Goal: Transaction & Acquisition: Purchase product/service

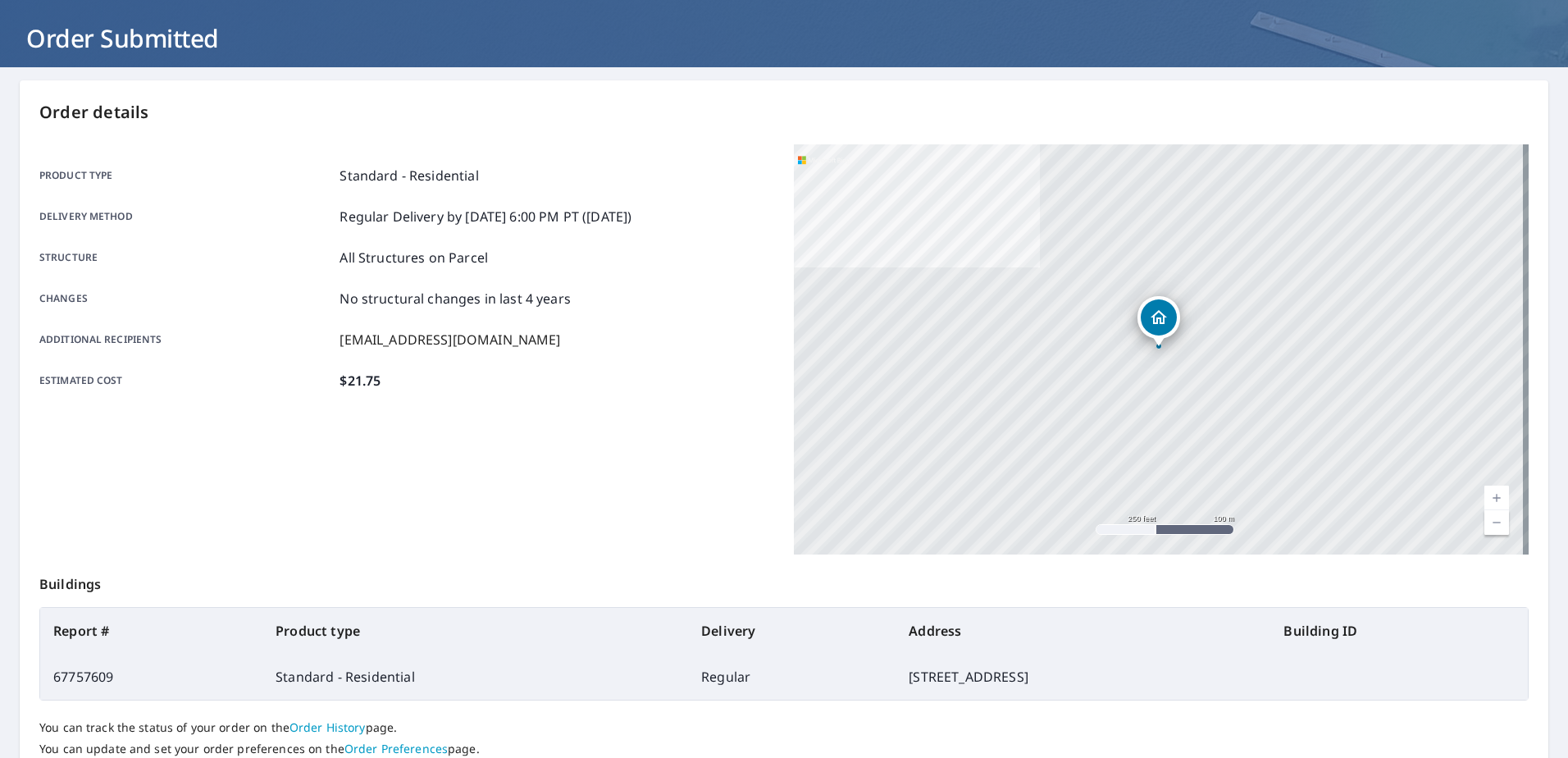
scroll to position [208, 0]
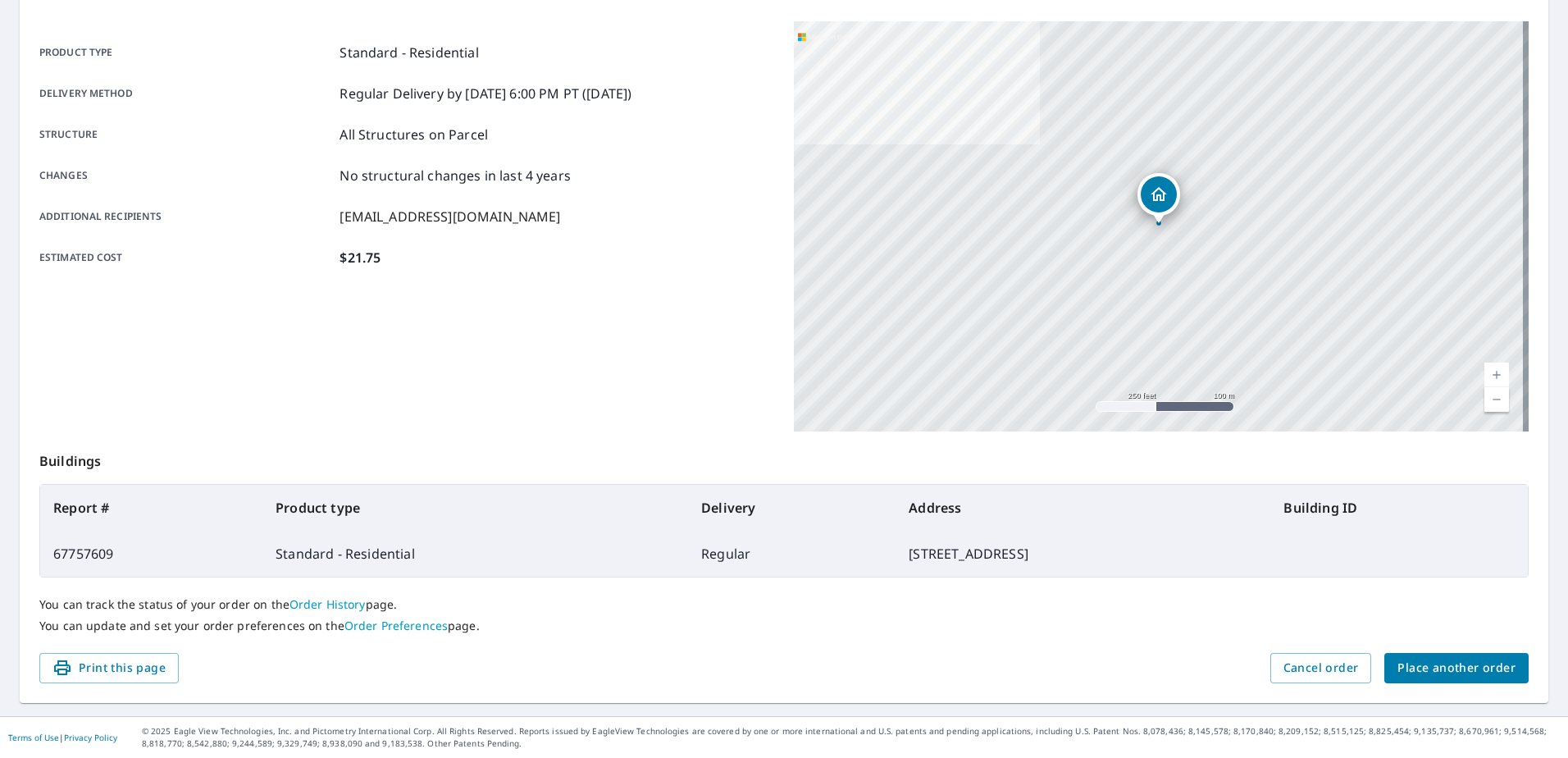
click at [1419, 654] on button "Place another order" at bounding box center [1456, 668] width 145 height 31
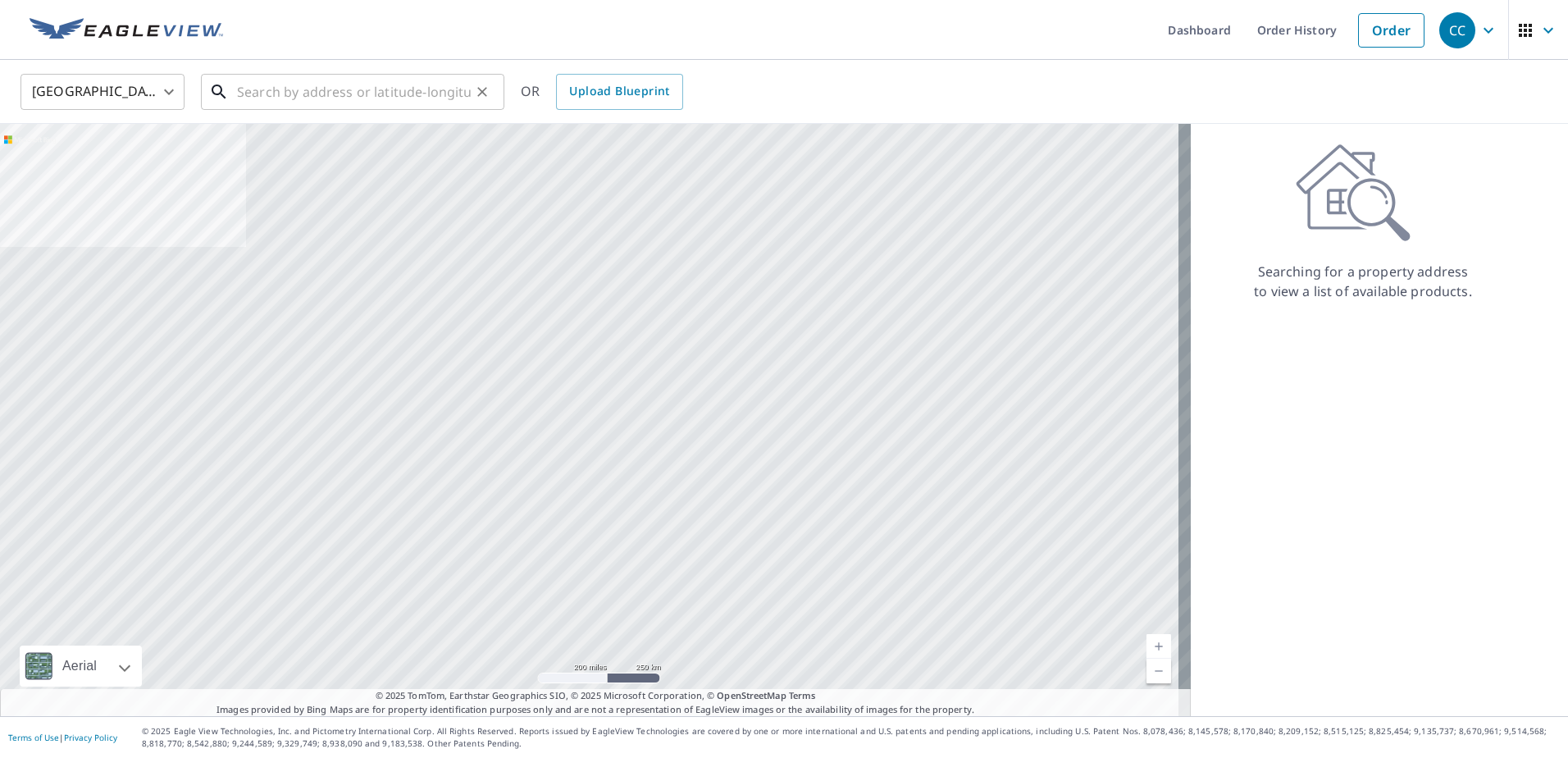
click at [334, 69] on input "text" at bounding box center [354, 92] width 234 height 46
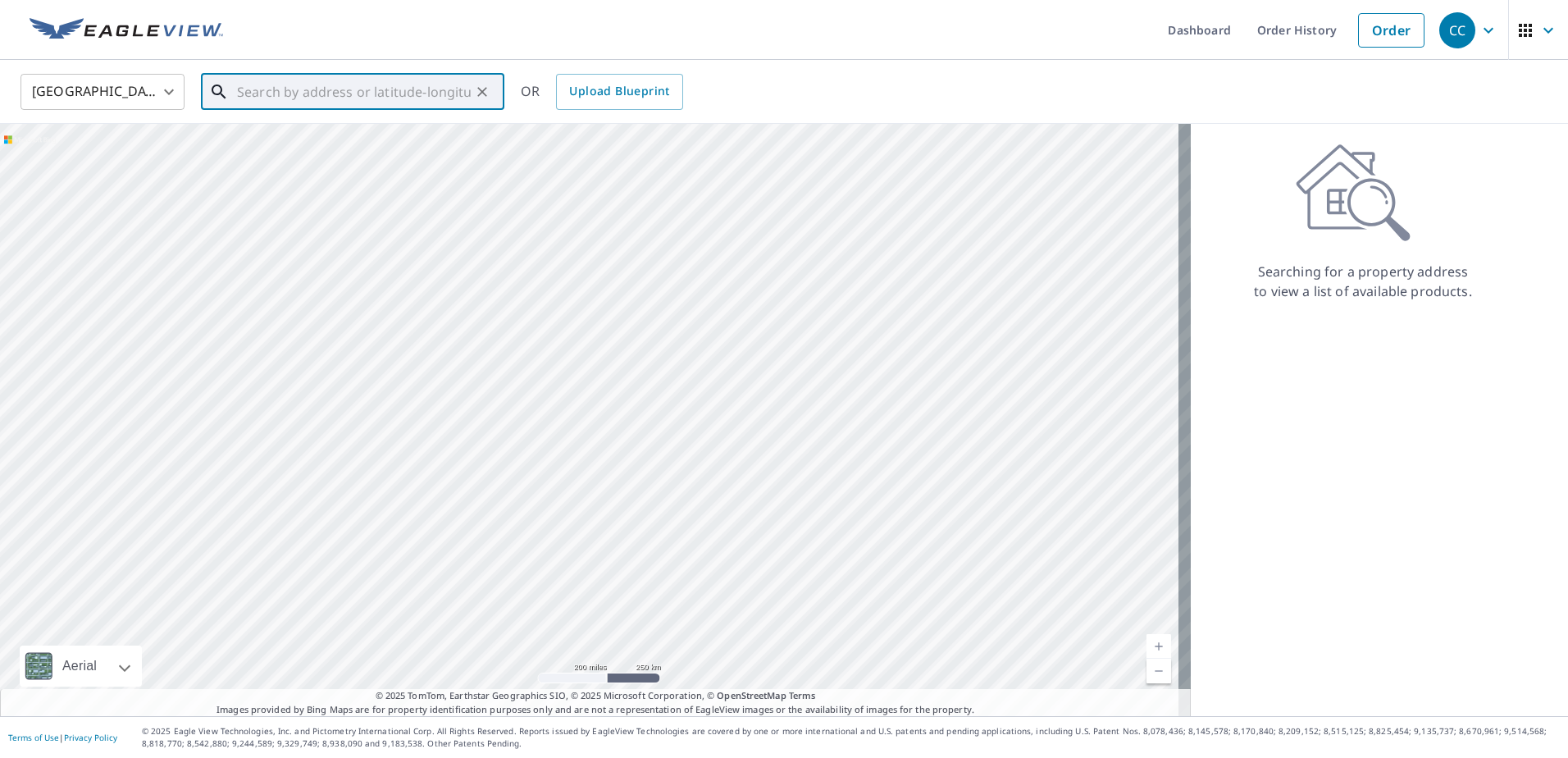
paste input "[STREET_ADDRESS][PERSON_NAME][PERSON_NAME] [PERSON_NAME] Coun"
drag, startPoint x: 362, startPoint y: 95, endPoint x: 502, endPoint y: 108, distance: 140.6
click at [502, 108] on div "[STREET_ADDRESS][PERSON_NAME][PERSON_NAME] [PERSON_NAME] Coun ​" at bounding box center [352, 92] width 303 height 36
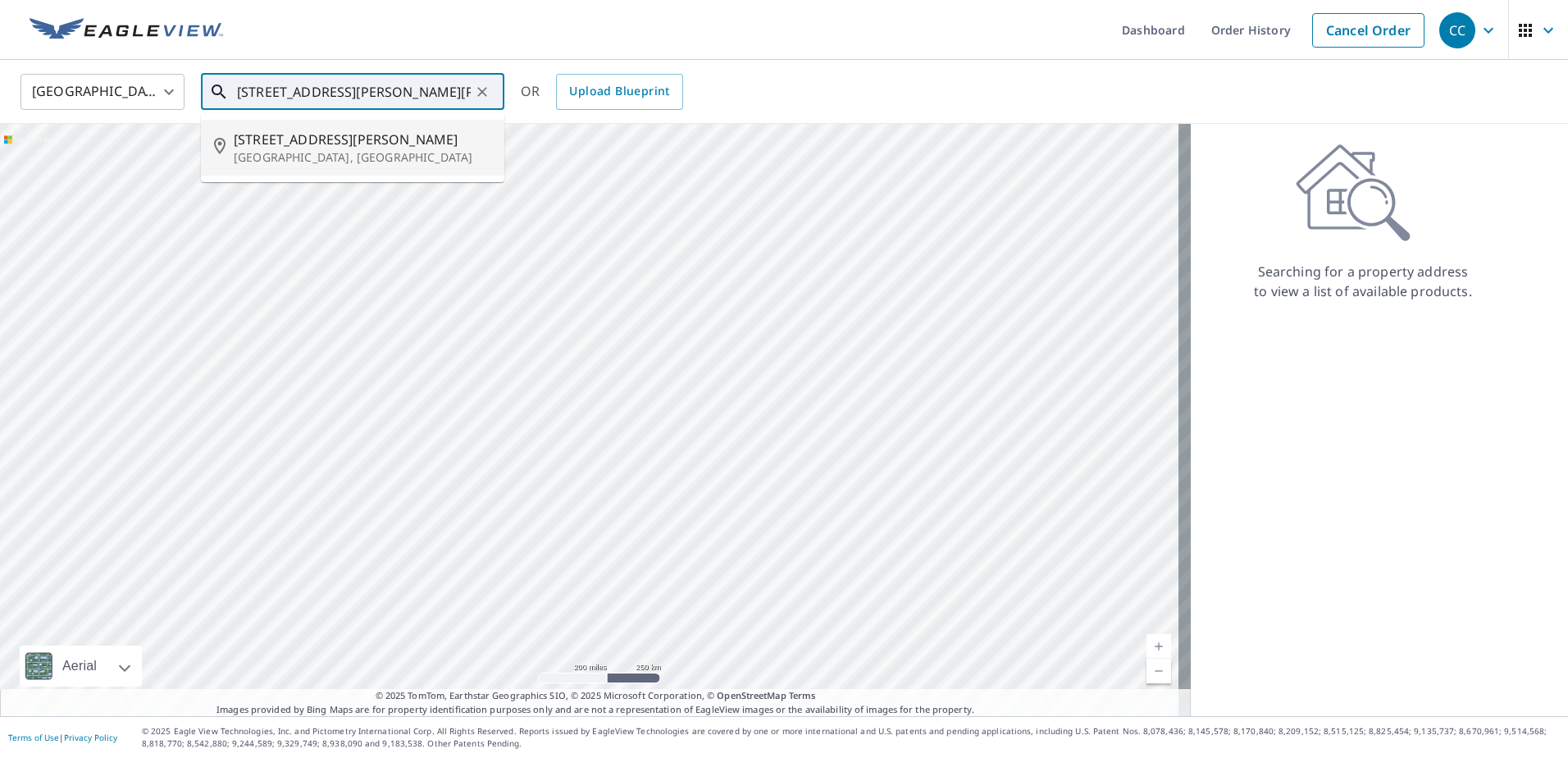
click at [304, 131] on span "[STREET_ADDRESS][PERSON_NAME]" at bounding box center [362, 140] width 257 height 20
type input "[STREET_ADDRESS][PERSON_NAME][PERSON_NAME]"
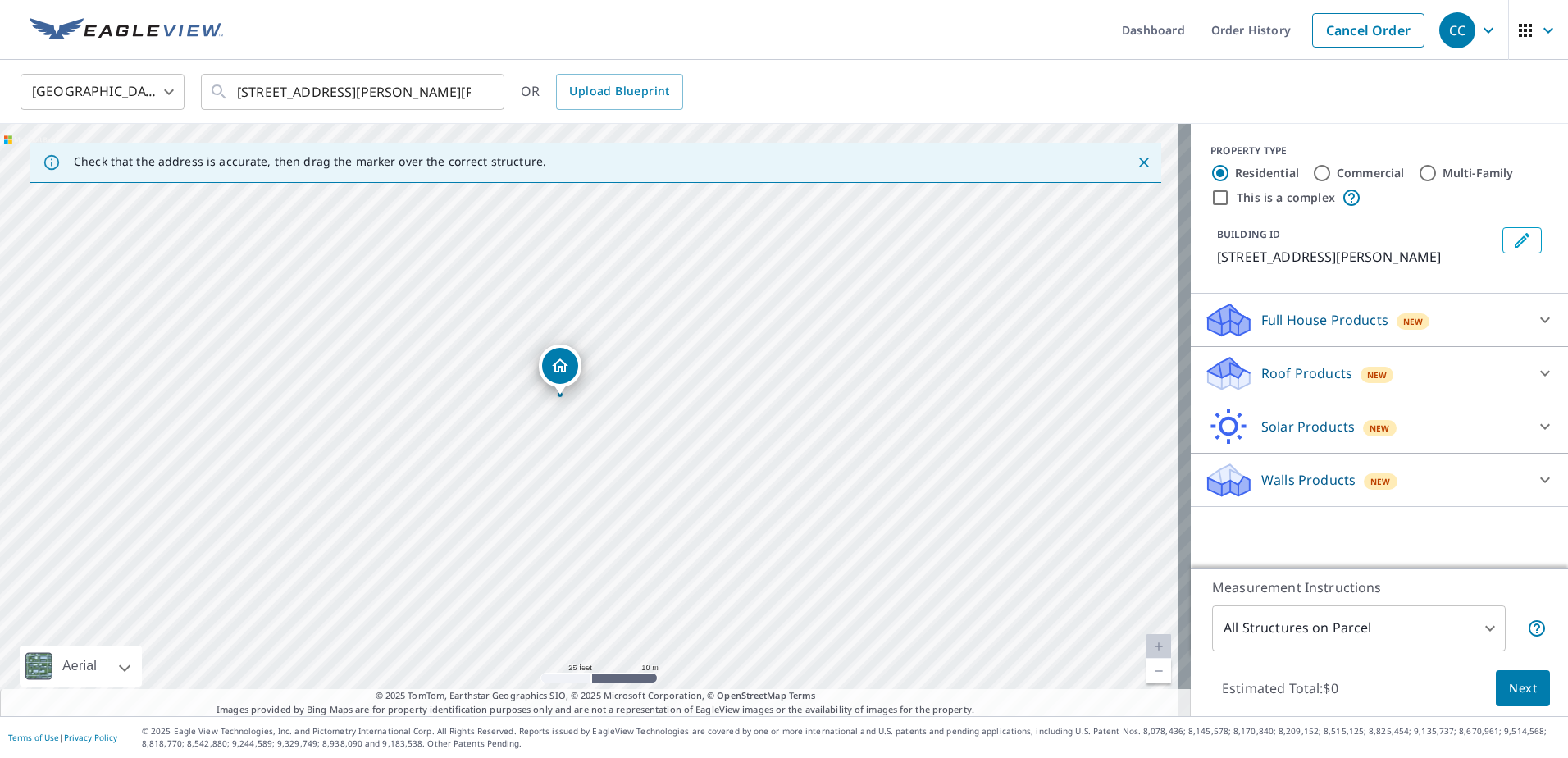
click at [1302, 381] on p "Roof Products" at bounding box center [1306, 373] width 91 height 20
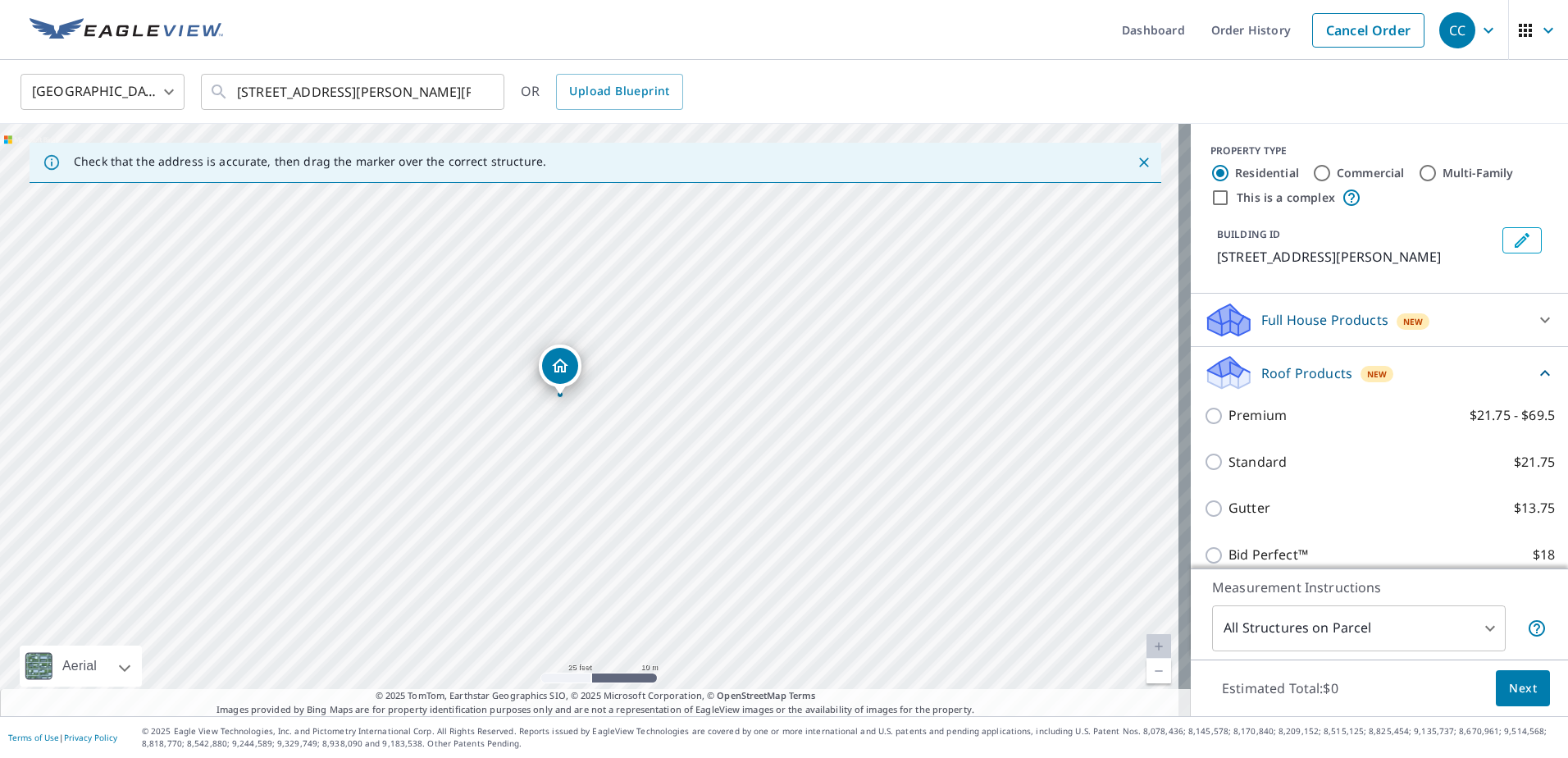
click at [1271, 473] on div "Standard $21.75" at bounding box center [1379, 462] width 351 height 47
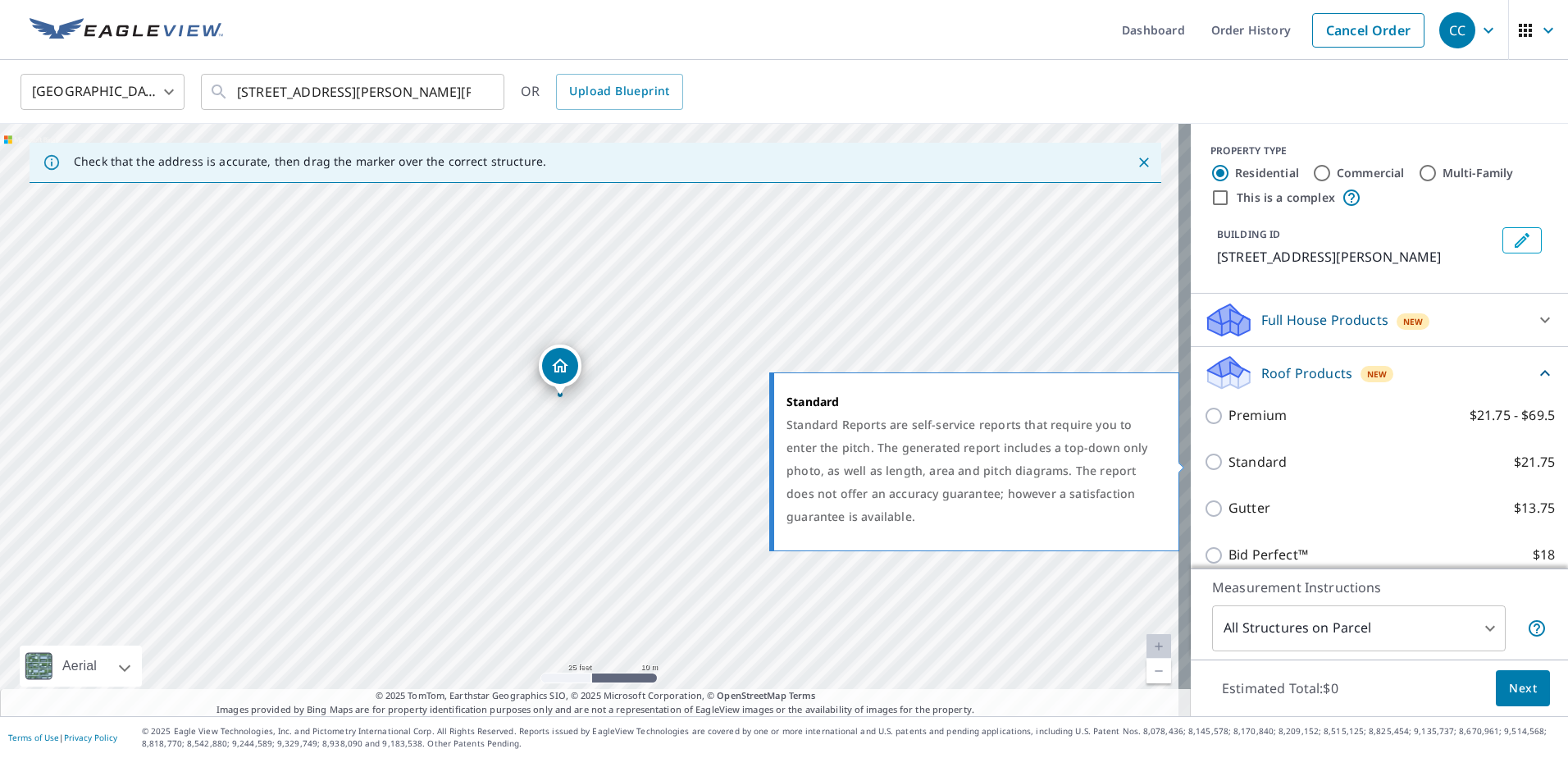
click at [1258, 468] on p "Standard" at bounding box center [1258, 462] width 58 height 21
click at [1229, 468] on input "Standard $21.75" at bounding box center [1216, 461] width 24 height 20
checkbox input "true"
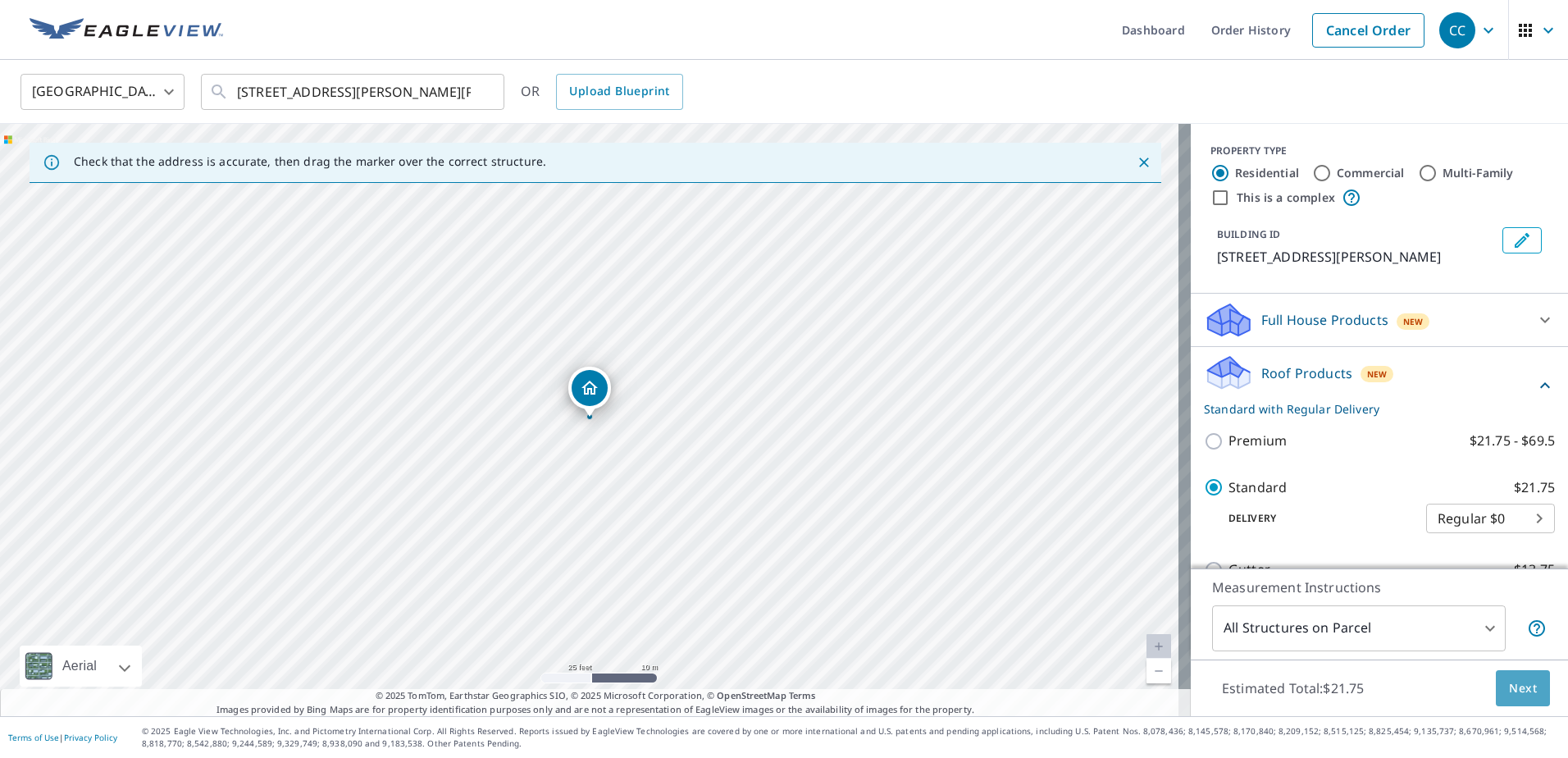
click at [1509, 679] on span "Next" at bounding box center [1523, 689] width 28 height 21
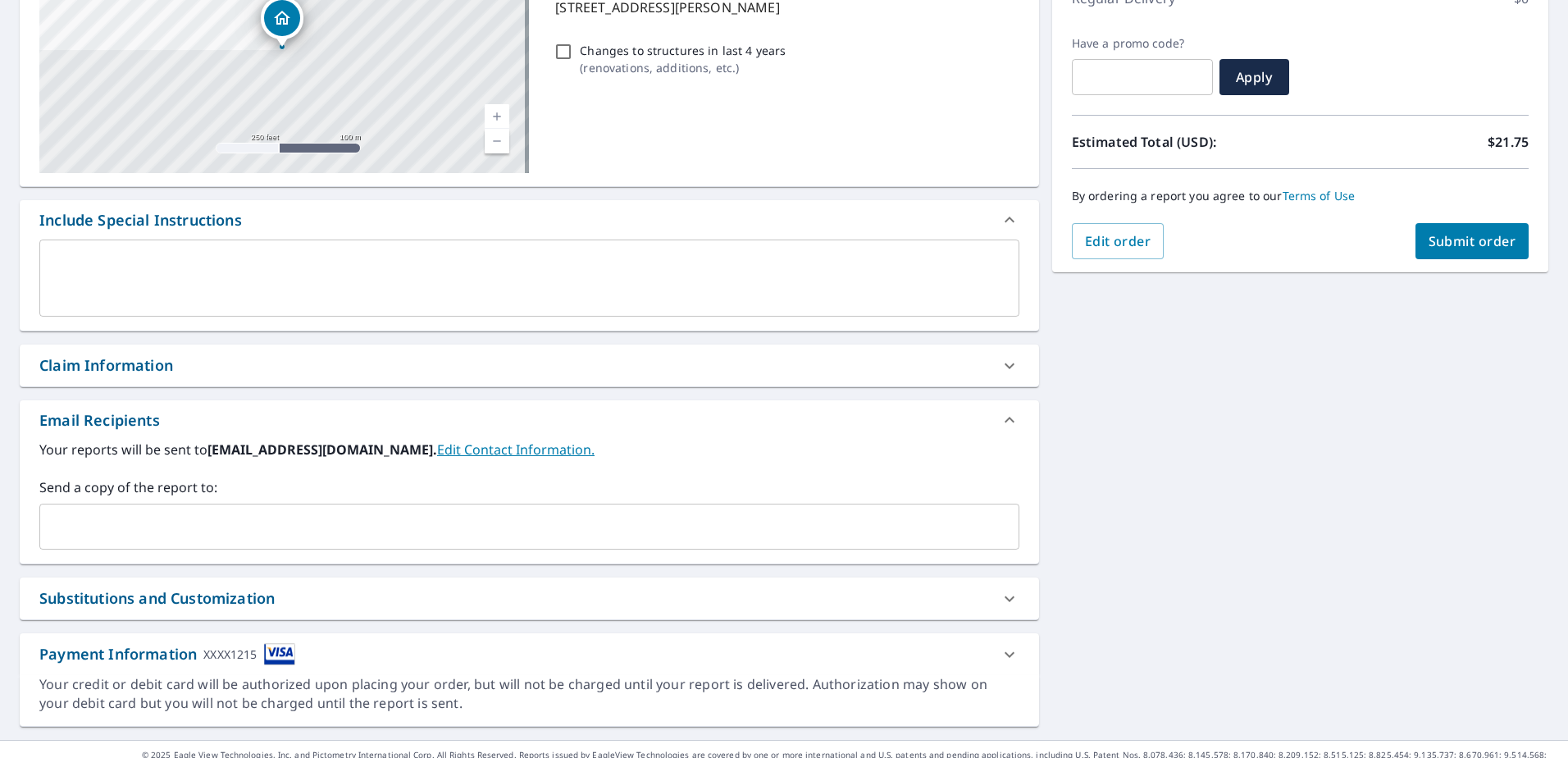
scroll to position [275, 0]
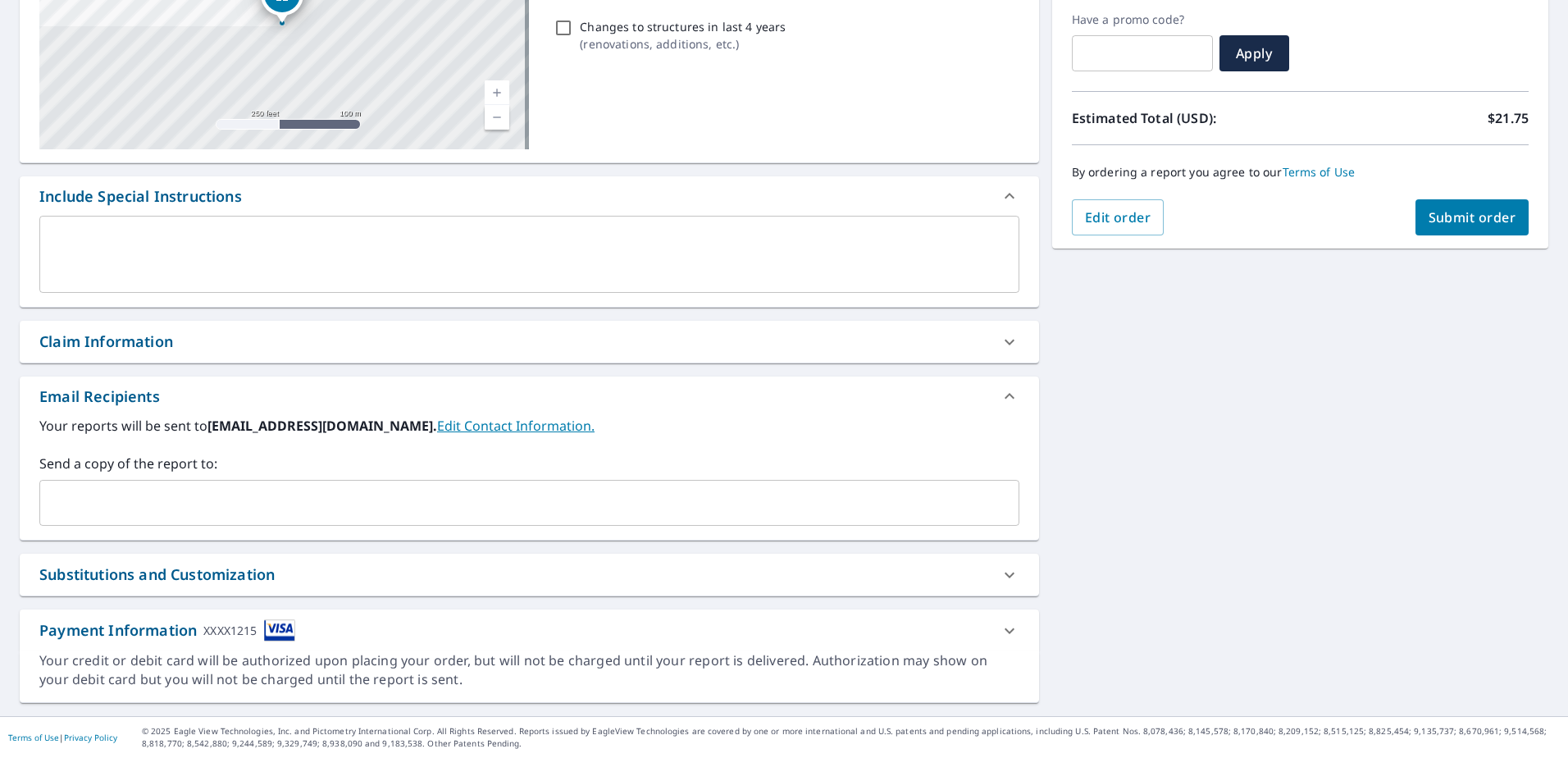
click at [317, 324] on div "Claim Information" at bounding box center [529, 342] width 1019 height 42
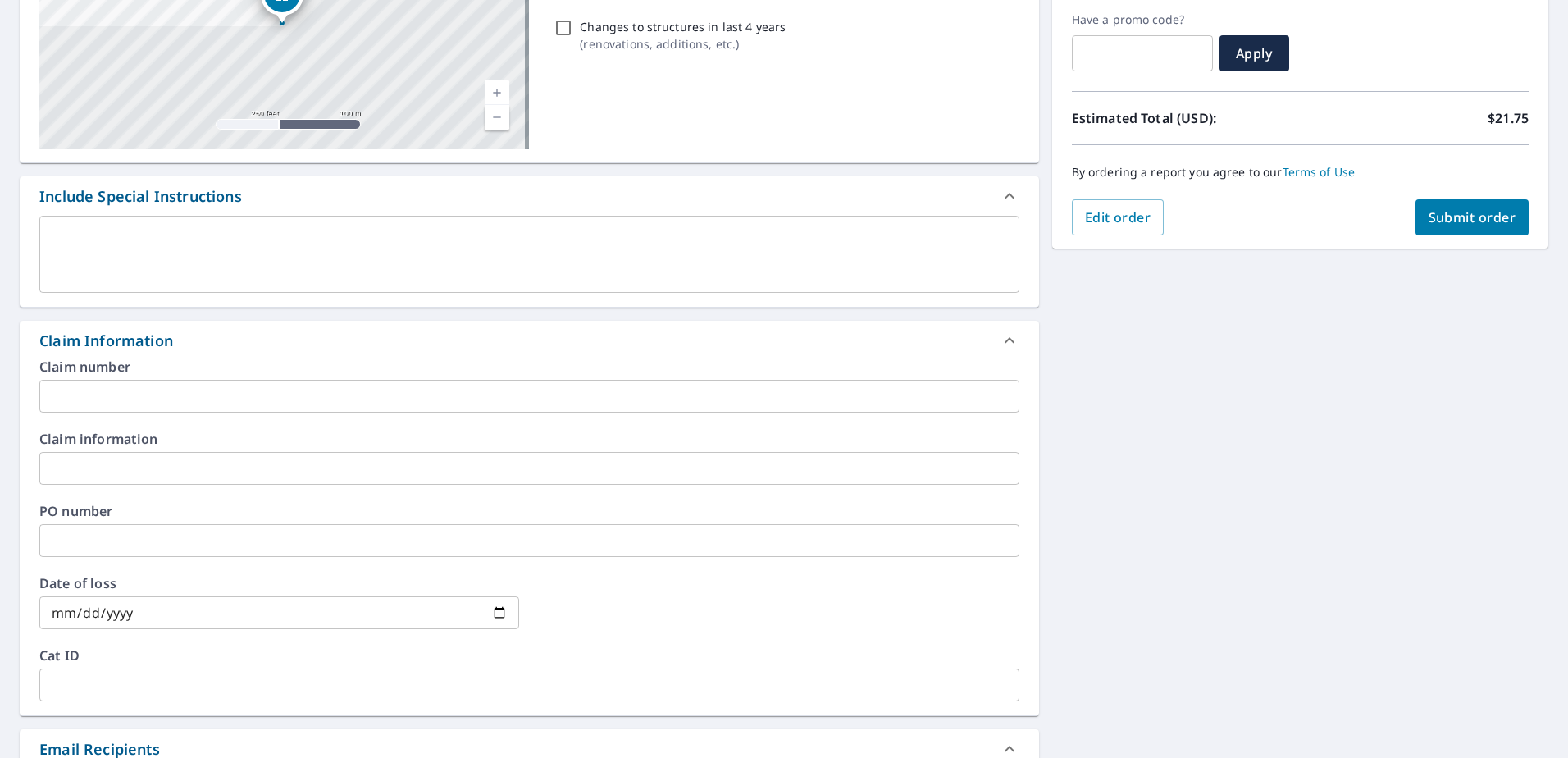
click at [265, 404] on input "text" at bounding box center [529, 396] width 980 height 33
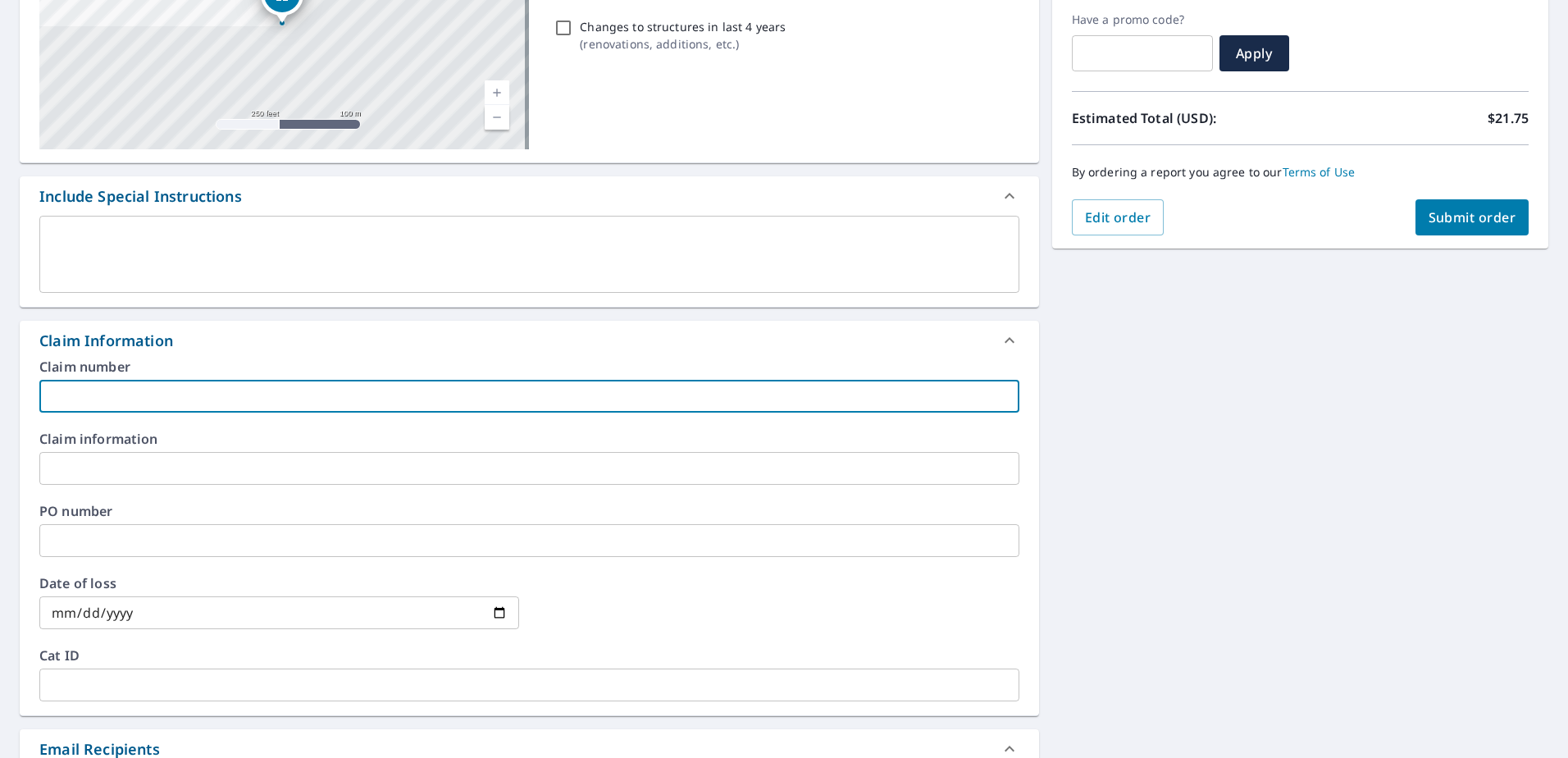
paste input "8159324"
click at [145, 394] on input "8159324" at bounding box center [529, 396] width 980 height 33
paste input "[PERSON_NAME] residence"
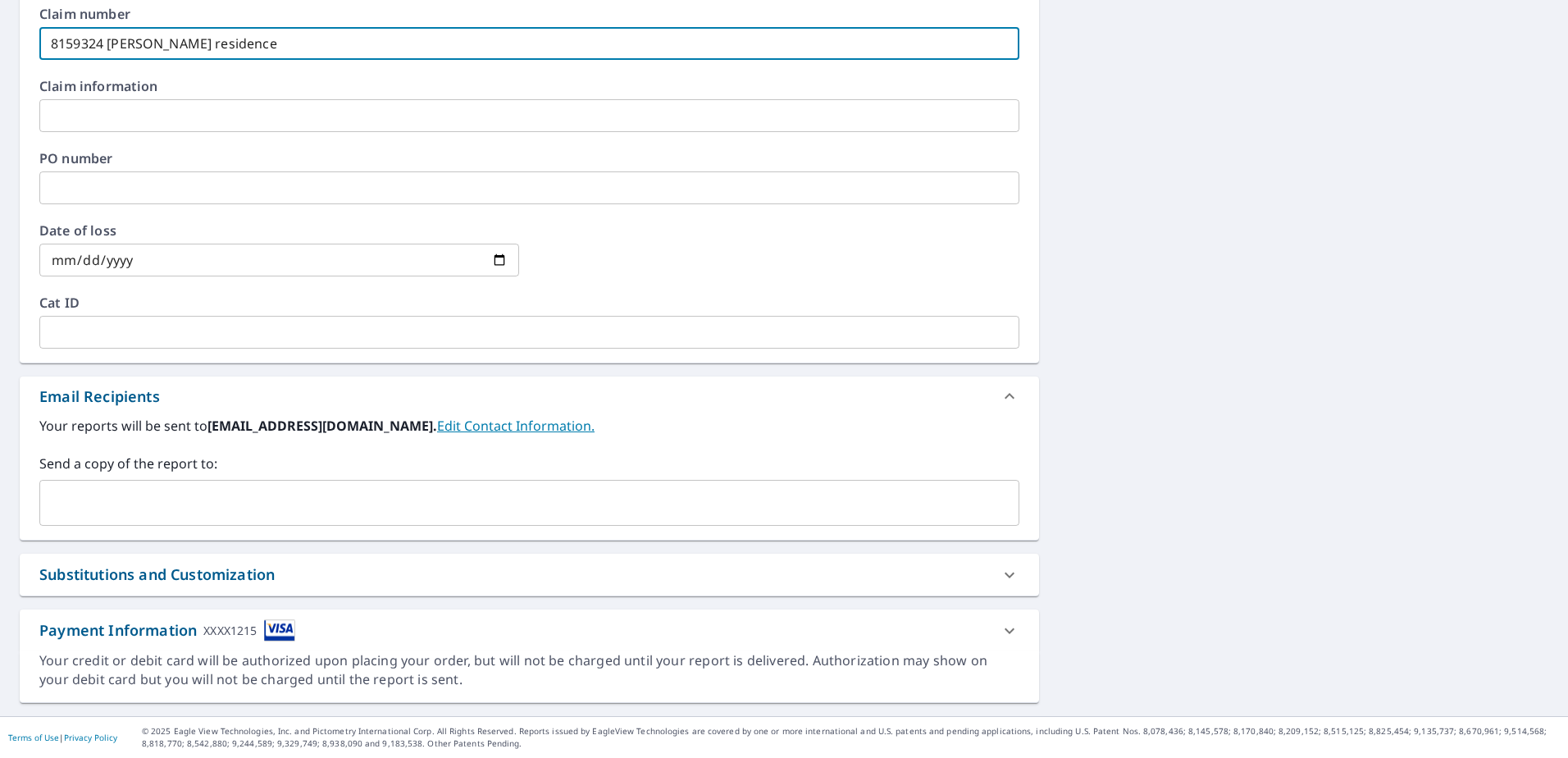
type input "8159324 [PERSON_NAME] residence"
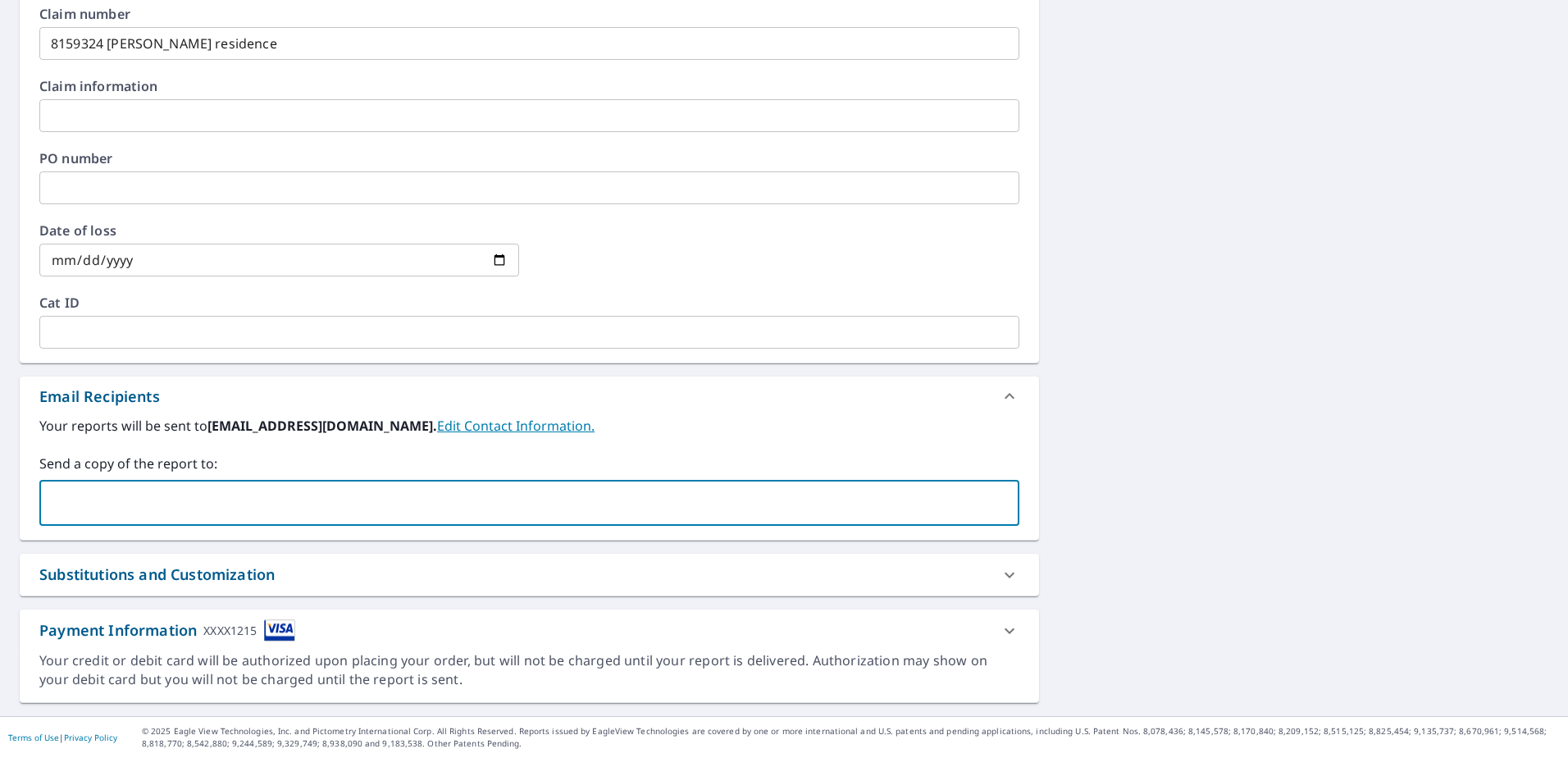
click at [151, 508] on input "text" at bounding box center [517, 503] width 941 height 31
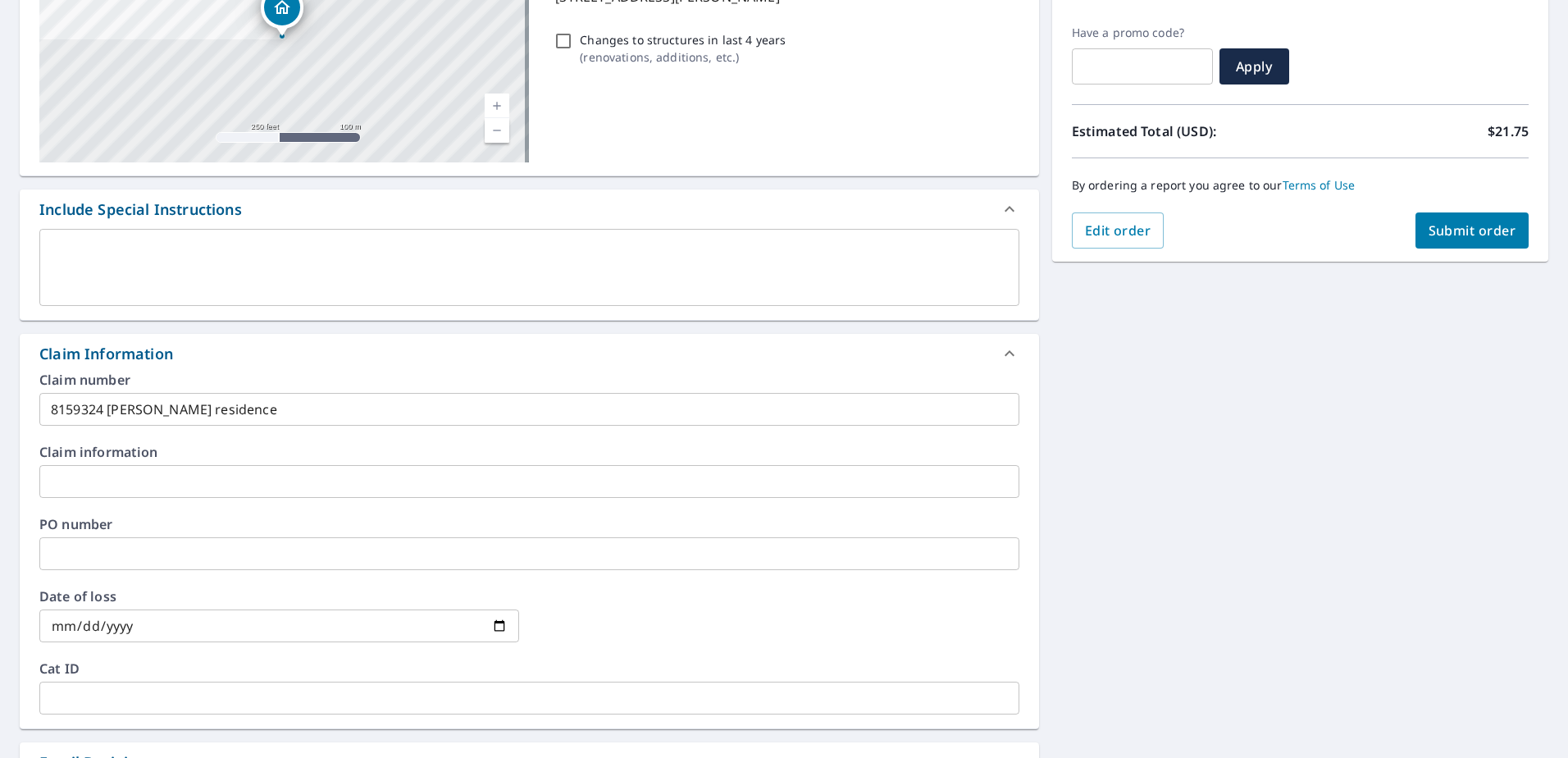
scroll to position [135, 0]
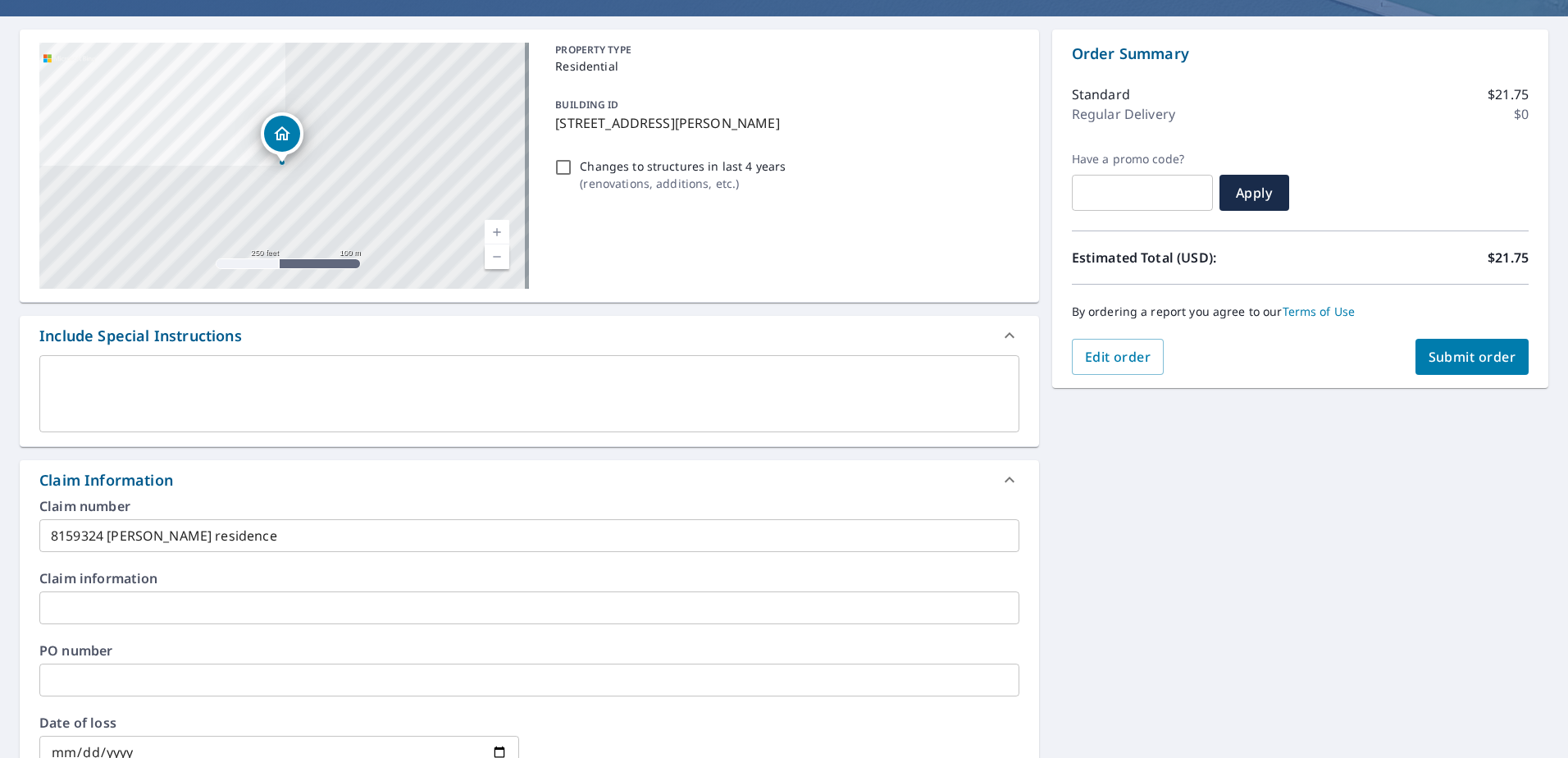
type input "[EMAIL_ADDRESS][DOMAIN_NAME]"
click at [1458, 354] on span "Submit order" at bounding box center [1472, 357] width 88 height 18
